Goal: Transaction & Acquisition: Obtain resource

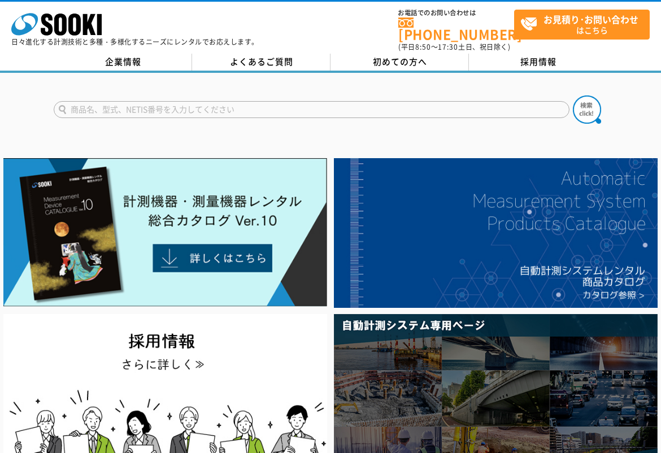
click at [470, 108] on input "text" at bounding box center [312, 109] width 516 height 17
type input "水圧試験"
click at [595, 106] on img at bounding box center [587, 110] width 28 height 28
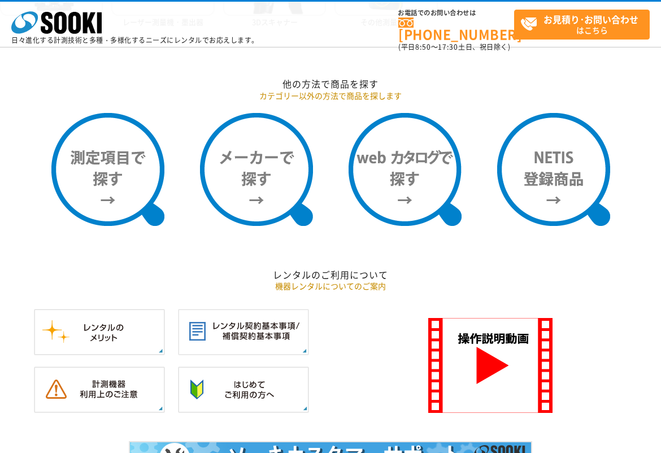
scroll to position [882, 0]
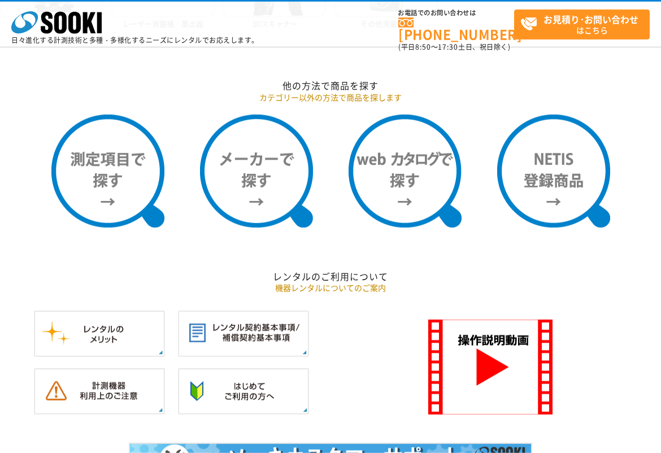
click at [120, 158] on img at bounding box center [107, 171] width 113 height 113
click at [126, 133] on img at bounding box center [107, 171] width 113 height 113
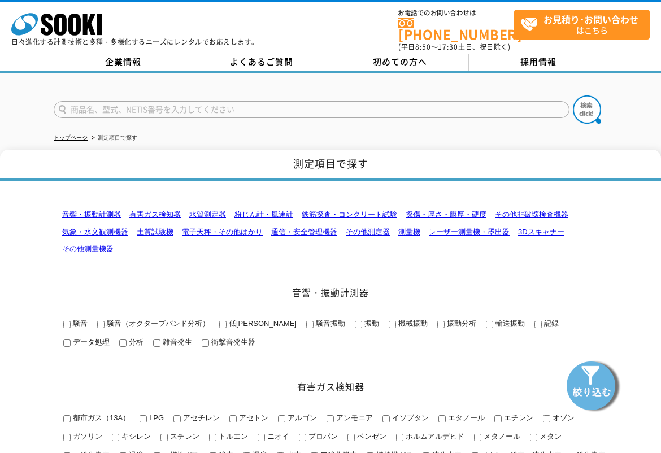
click at [401, 57] on span "初めての方へ" at bounding box center [400, 61] width 54 height 12
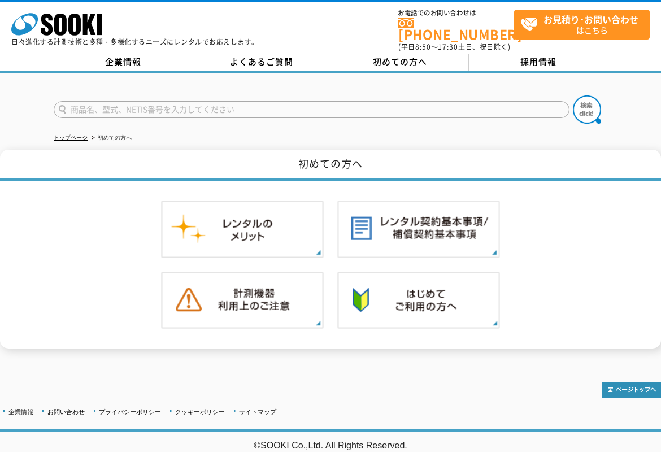
click at [163, 60] on link "企業情報" at bounding box center [123, 62] width 138 height 17
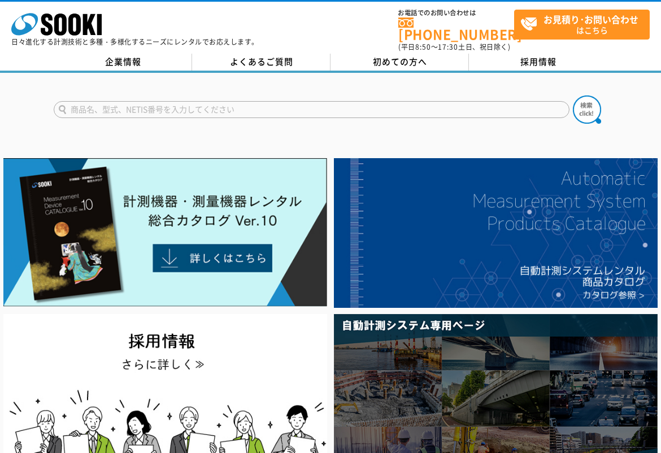
click at [61, 222] on img at bounding box center [165, 232] width 324 height 149
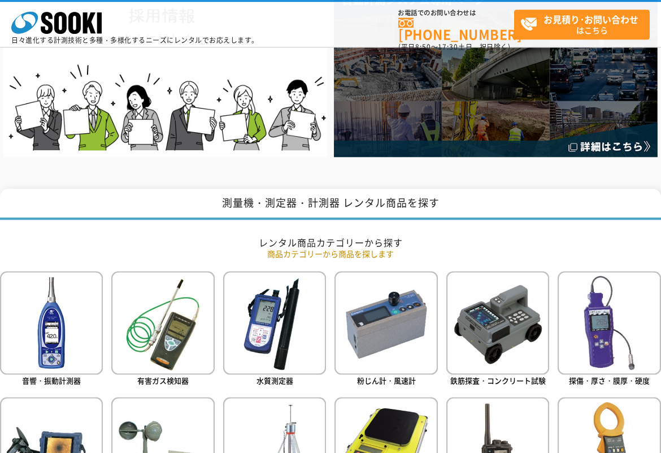
scroll to position [271, 0]
